Goal: Task Accomplishment & Management: Manage account settings

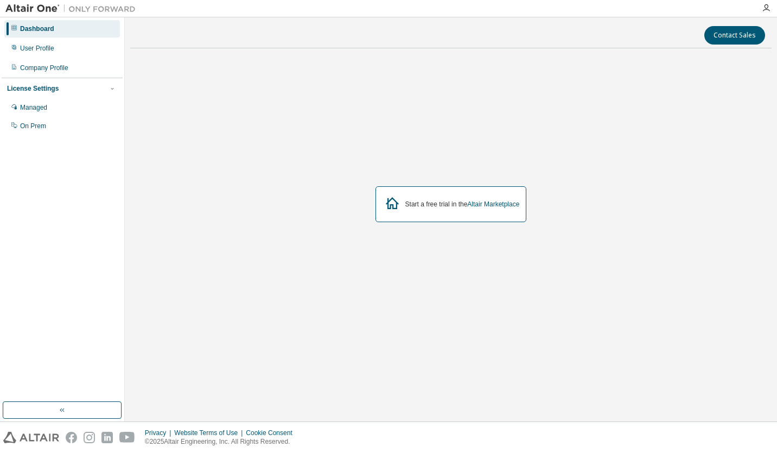
click at [67, 48] on div "User Profile" at bounding box center [62, 48] width 116 height 17
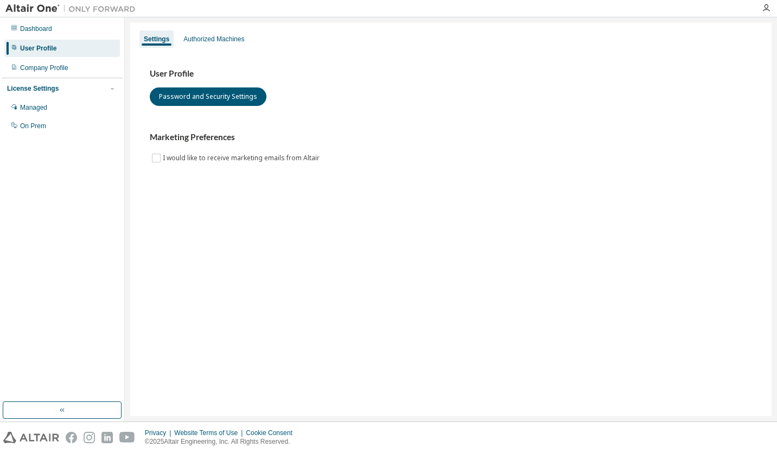
click at [61, 74] on div "Company Profile" at bounding box center [62, 67] width 116 height 17
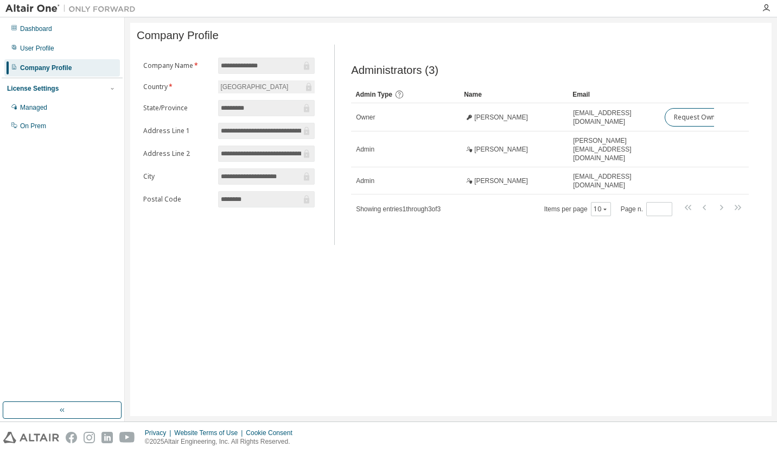
click at [61, 31] on div "Dashboard" at bounding box center [62, 28] width 116 height 17
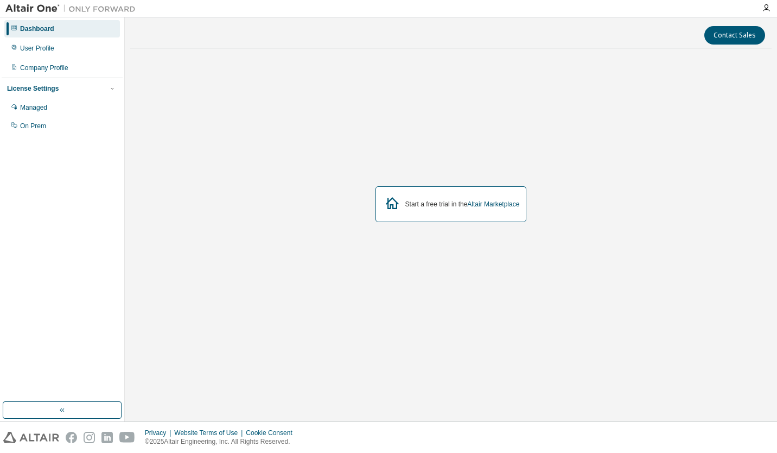
click at [60, 63] on div "Company Profile" at bounding box center [62, 67] width 116 height 17
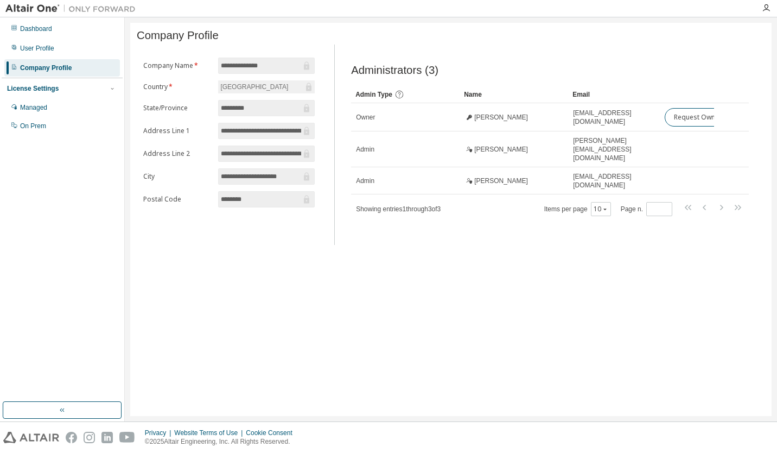
click at [39, 107] on div "Managed" at bounding box center [33, 107] width 27 height 9
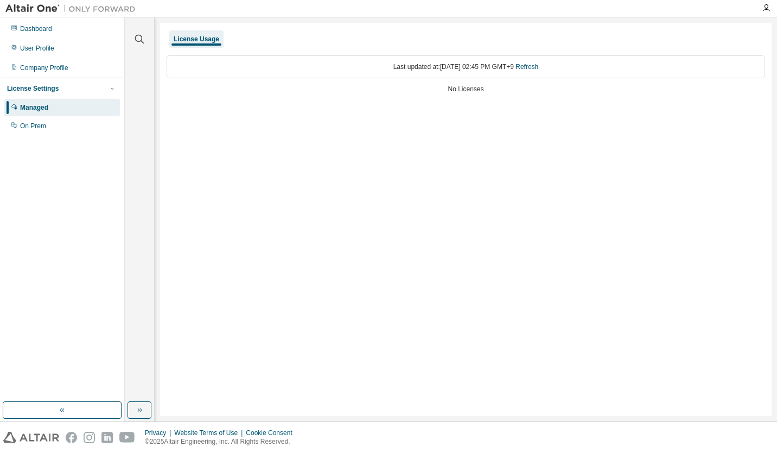
click at [42, 128] on div "On Prem" at bounding box center [33, 126] width 26 height 9
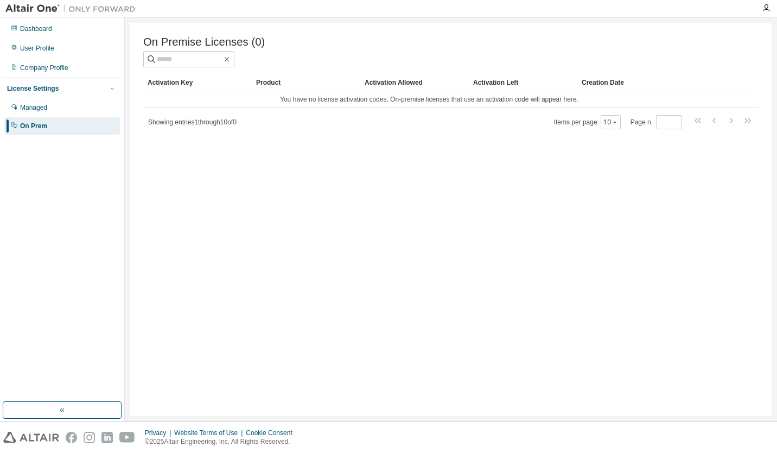
click at [50, 94] on div "License Settings Managed On Prem" at bounding box center [62, 107] width 121 height 58
click at [43, 105] on div "Managed" at bounding box center [33, 107] width 27 height 9
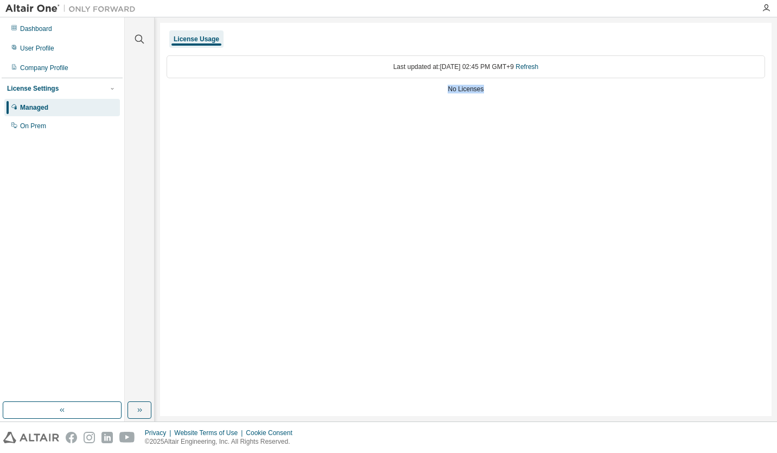
drag, startPoint x: 486, startPoint y: 90, endPoint x: 295, endPoint y: 71, distance: 191.9
click at [295, 71] on div "Last updated at: Tue 2025-09-02 02:45 PM GMT+9 Refresh No Licenses" at bounding box center [466, 75] width 599 height 53
click at [198, 41] on div "License Usage" at bounding box center [197, 39] width 46 height 9
click at [64, 86] on div "License Settings" at bounding box center [62, 89] width 110 height 10
click at [59, 36] on div "Dashboard" at bounding box center [62, 28] width 116 height 17
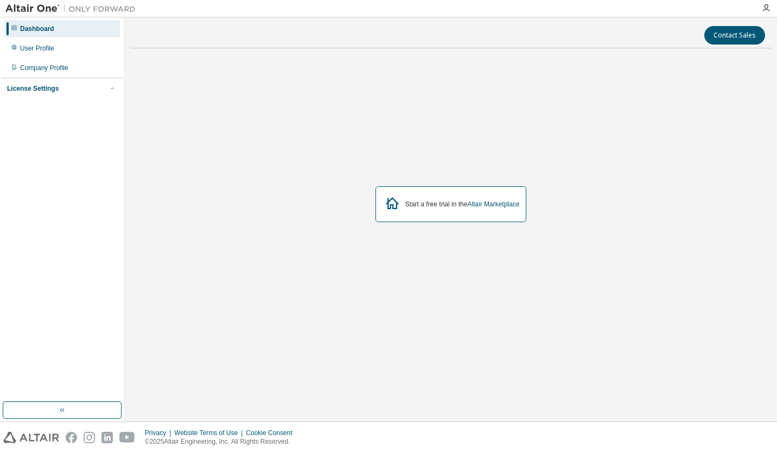
click at [57, 86] on div "License Settings" at bounding box center [62, 89] width 110 height 10
click at [40, 109] on div "Managed" at bounding box center [33, 107] width 27 height 9
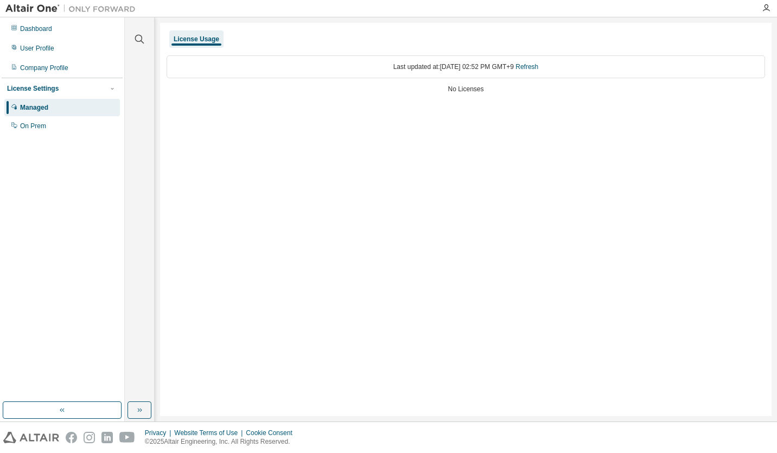
click at [42, 30] on div "Dashboard" at bounding box center [36, 28] width 32 height 9
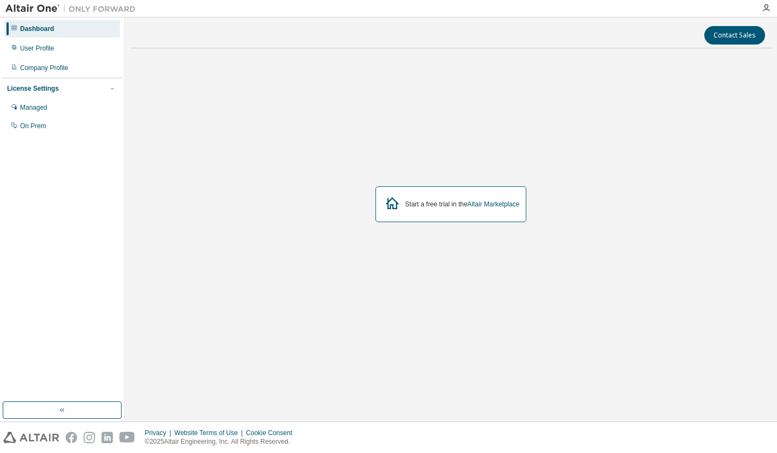
click at [42, 52] on div "User Profile" at bounding box center [37, 48] width 34 height 9
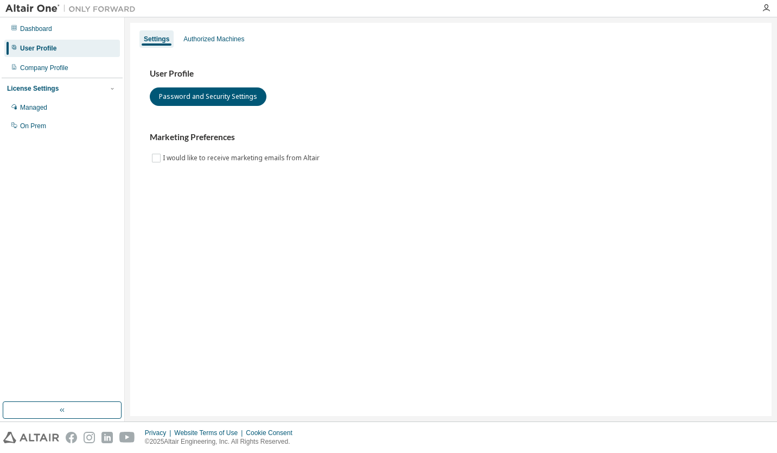
click at [55, 68] on div "Company Profile" at bounding box center [44, 67] width 48 height 9
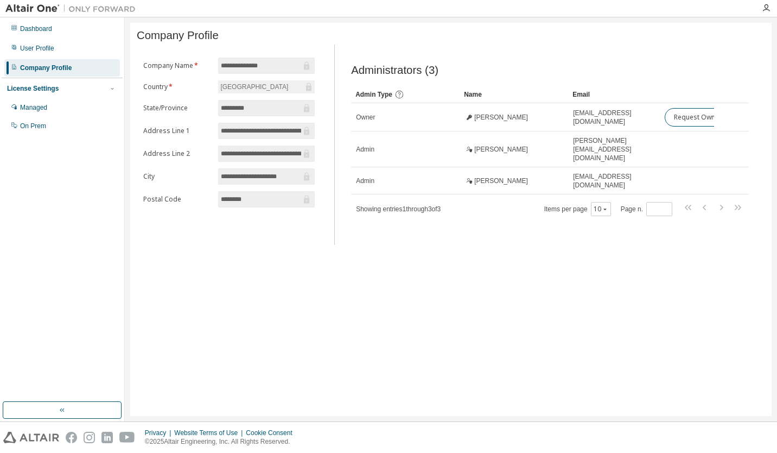
click at [471, 379] on div "**********" at bounding box center [450, 219] width 641 height 393
click at [600, 206] on div "10" at bounding box center [601, 209] width 20 height 14
click at [602, 205] on button "10" at bounding box center [601, 209] width 15 height 9
click at [543, 276] on div "**********" at bounding box center [450, 219] width 641 height 393
click at [42, 46] on div "User Profile" at bounding box center [37, 48] width 34 height 9
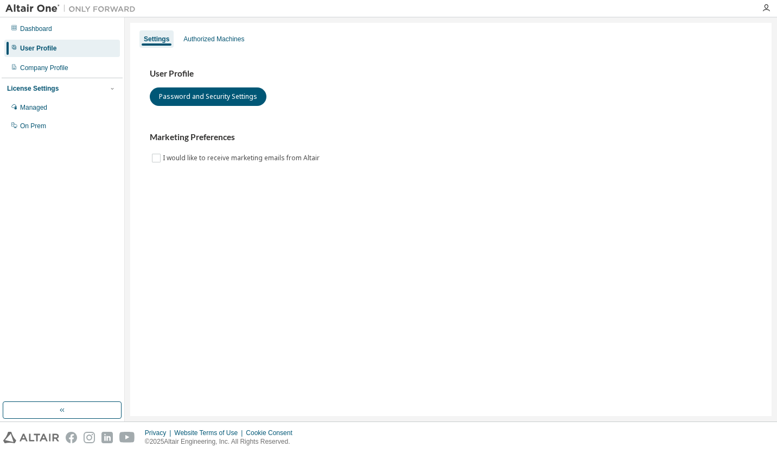
drag, startPoint x: 56, startPoint y: 82, endPoint x: 49, endPoint y: 92, distance: 12.0
click at [49, 92] on div "License Settings Managed On Prem" at bounding box center [62, 107] width 121 height 58
click at [49, 92] on div "License Settings" at bounding box center [33, 88] width 52 height 9
drag, startPoint x: 49, startPoint y: 92, endPoint x: 37, endPoint y: 94, distance: 12.7
click at [37, 94] on div "License Settings Managed On Prem" at bounding box center [62, 88] width 121 height 21
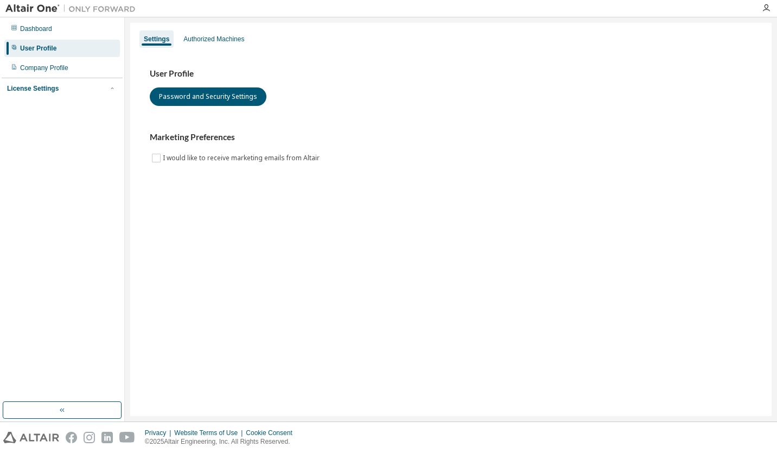
click at [87, 93] on div "License Settings" at bounding box center [62, 89] width 110 height 10
click at [52, 111] on div "Managed" at bounding box center [62, 107] width 116 height 17
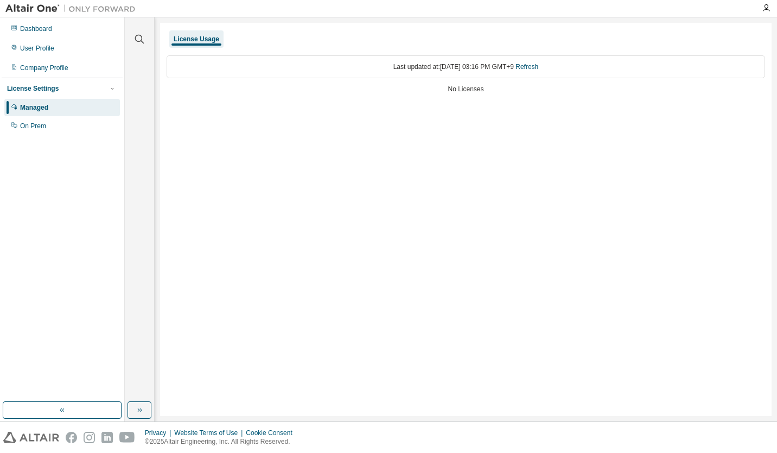
click at [48, 125] on div "On Prem" at bounding box center [62, 125] width 116 height 17
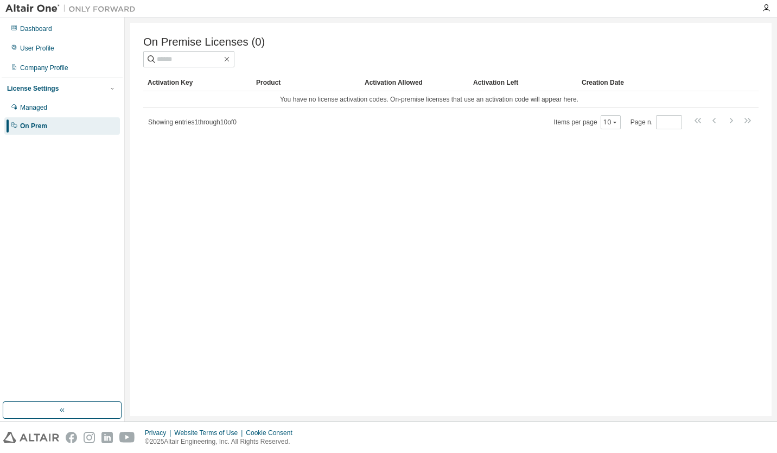
click at [51, 34] on div "Dashboard" at bounding box center [62, 28] width 116 height 17
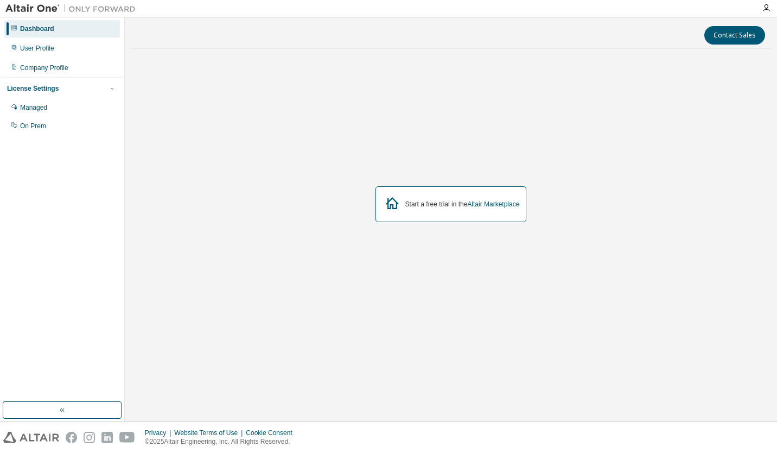
click at [48, 43] on div "User Profile" at bounding box center [62, 48] width 116 height 17
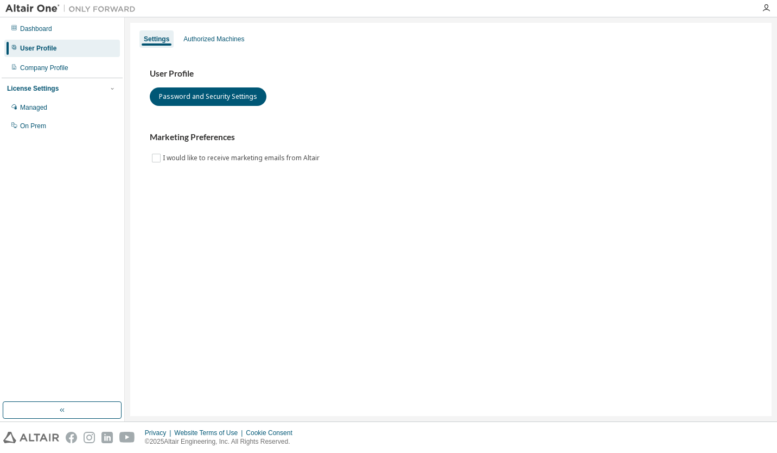
click at [61, 23] on div "Dashboard" at bounding box center [62, 28] width 116 height 17
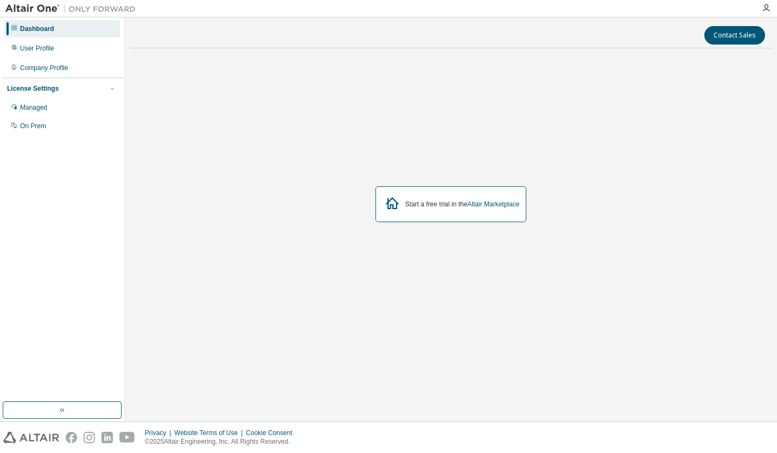
click at [53, 43] on div "User Profile" at bounding box center [62, 48] width 116 height 17
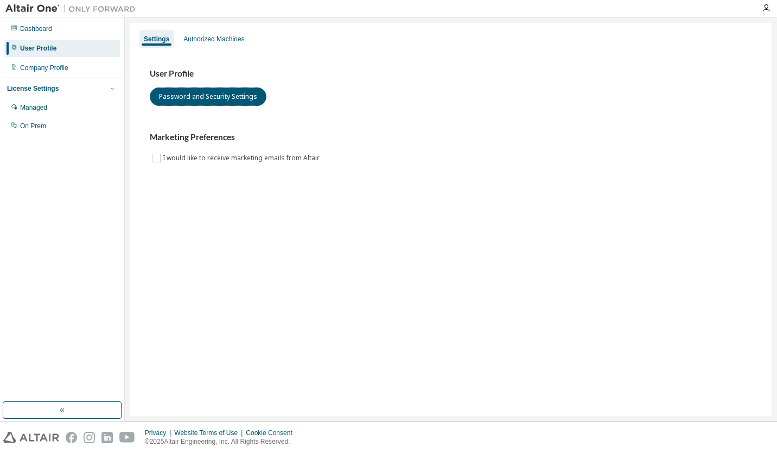
click at [214, 99] on button "Password and Security Settings" at bounding box center [208, 96] width 117 height 18
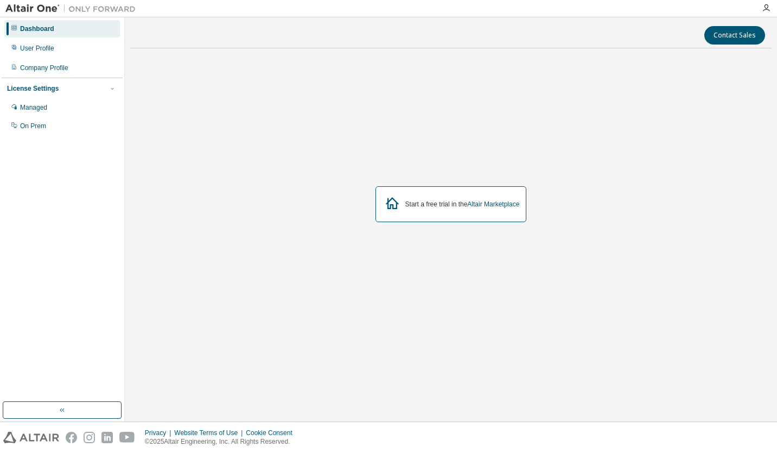
click at [31, 47] on div "User Profile" at bounding box center [37, 48] width 34 height 9
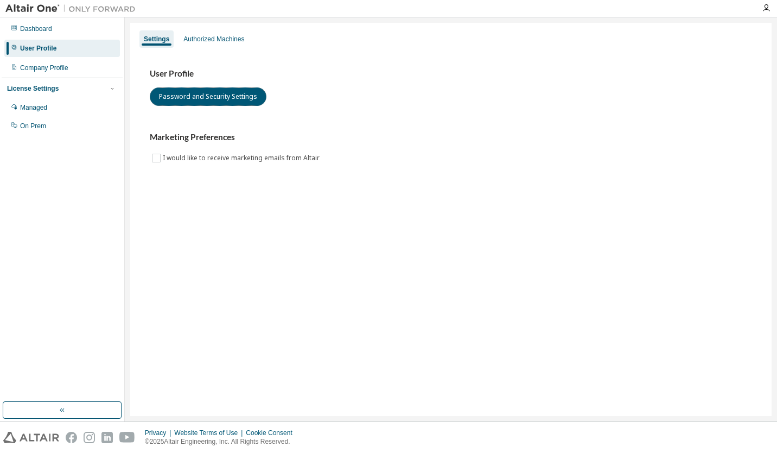
click at [226, 104] on button "Password and Security Settings" at bounding box center [208, 96] width 117 height 18
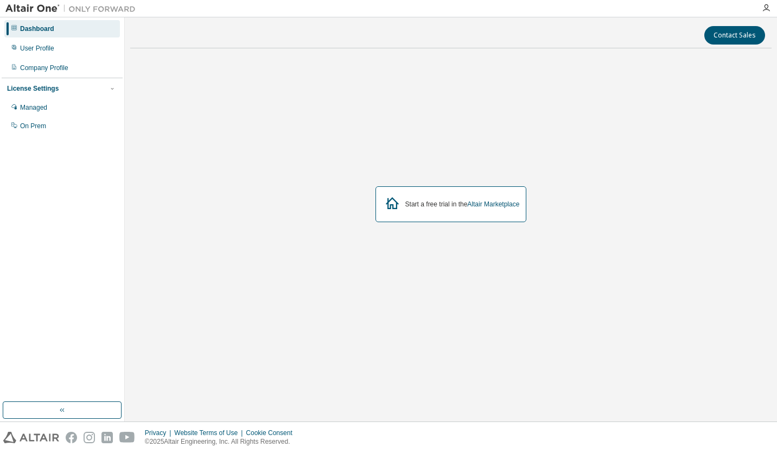
click at [43, 53] on div "User Profile" at bounding box center [62, 48] width 116 height 17
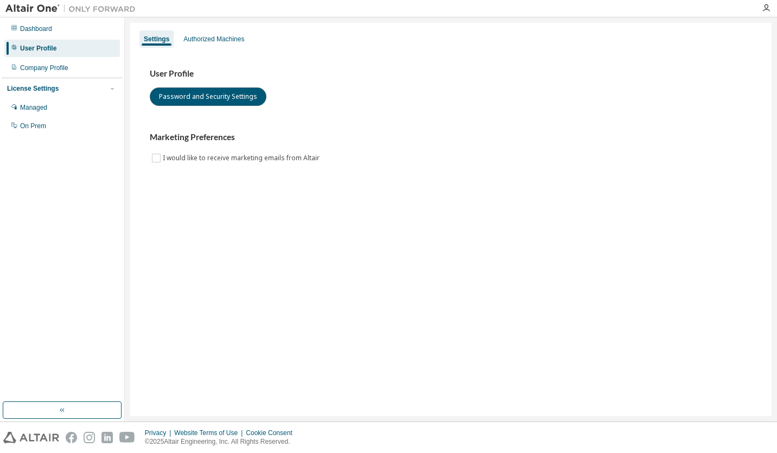
click at [231, 95] on button "Password and Security Settings" at bounding box center [208, 96] width 117 height 18
click at [42, 67] on div "Company Profile" at bounding box center [44, 67] width 48 height 9
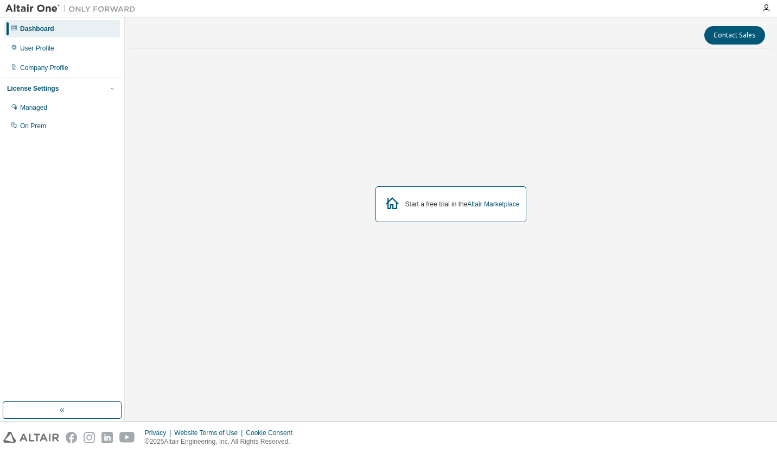
click at [49, 48] on div "User Profile" at bounding box center [37, 48] width 34 height 9
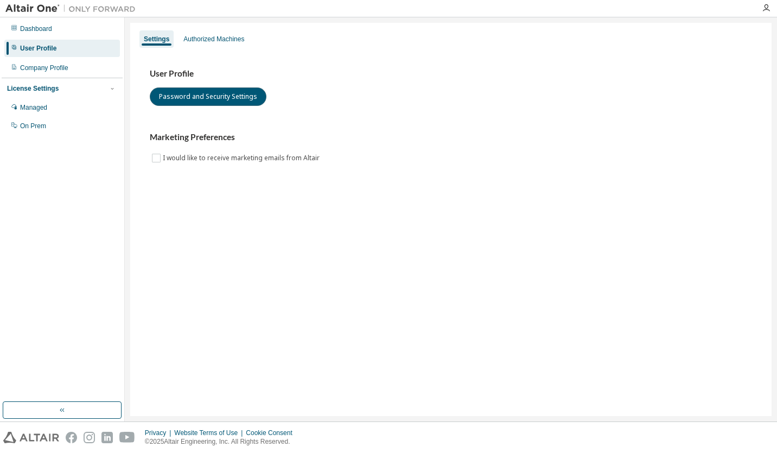
click at [198, 96] on button "Password and Security Settings" at bounding box center [208, 96] width 117 height 18
